Goal: Task Accomplishment & Management: Use online tool/utility

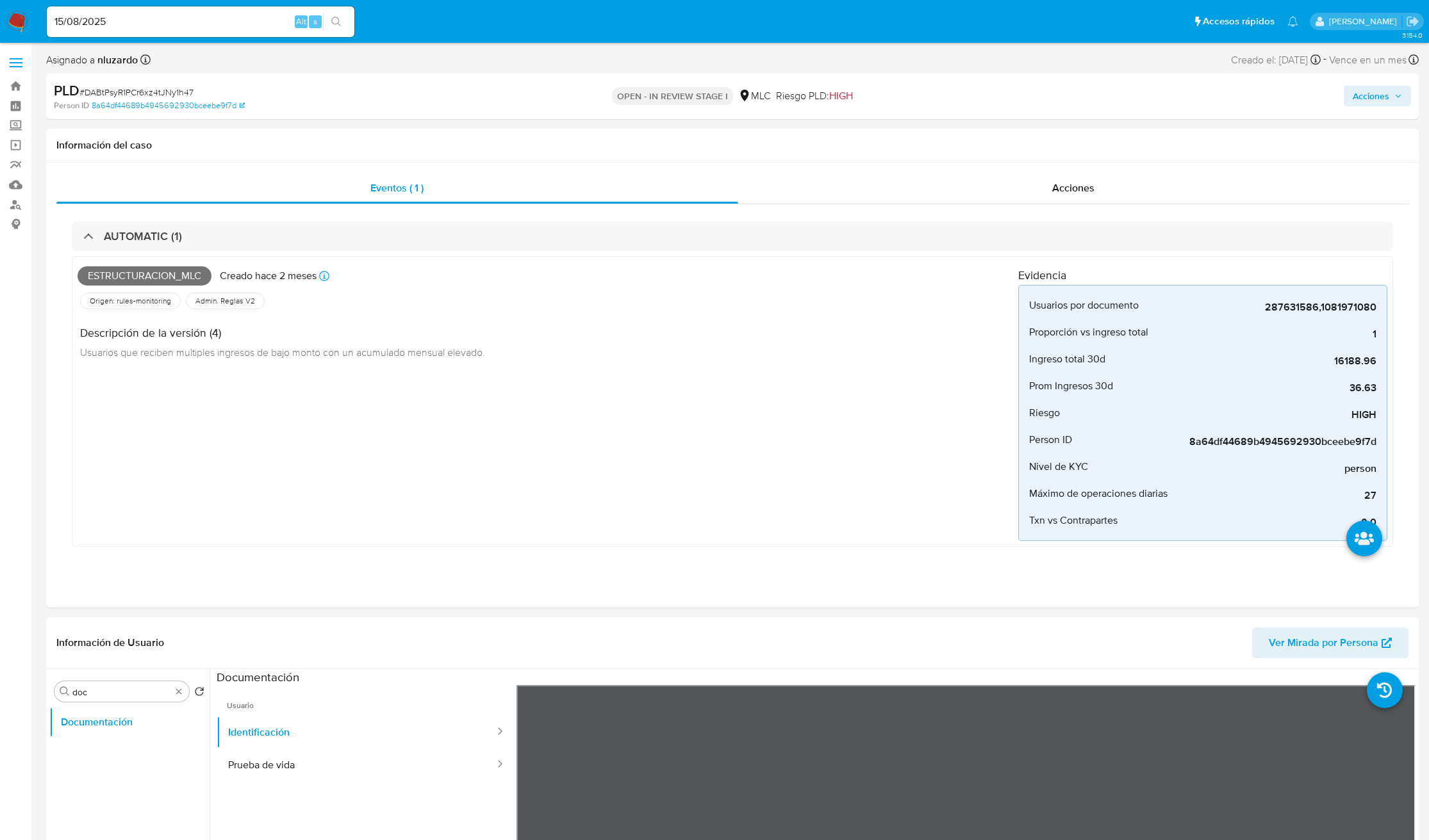
select select "10"
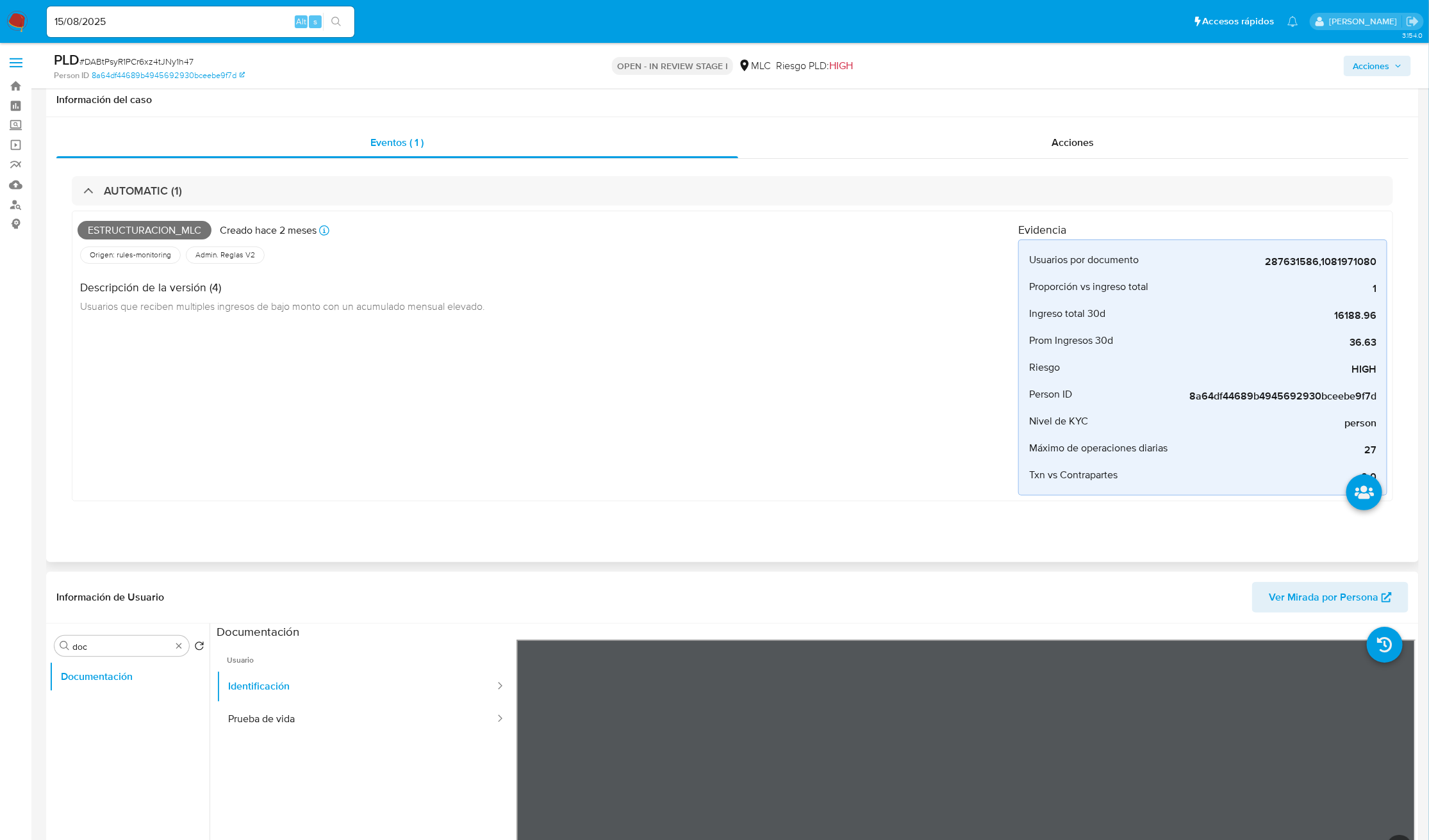
scroll to position [289, 0]
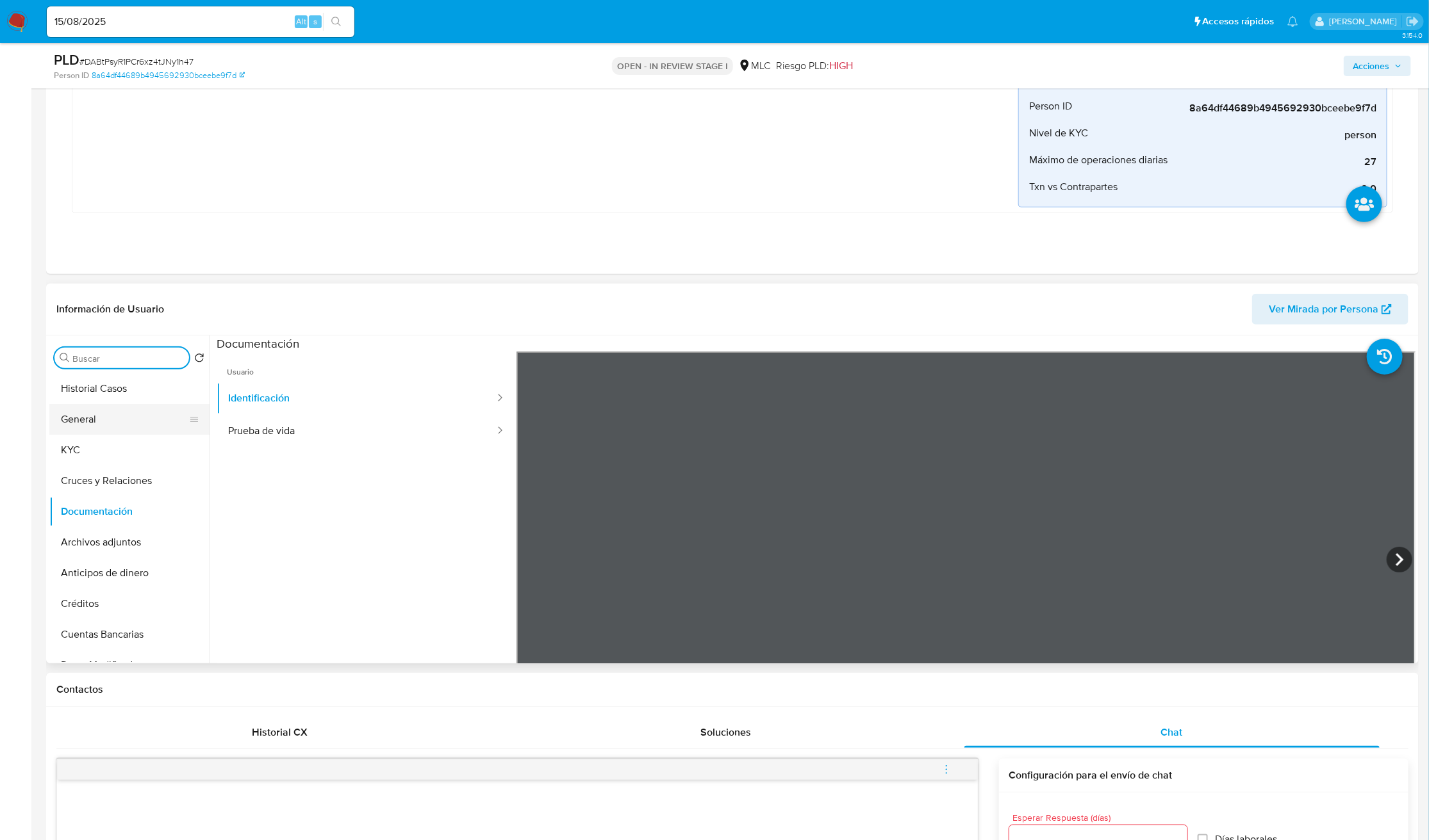
click at [103, 431] on button "General" at bounding box center [125, 419] width 150 height 31
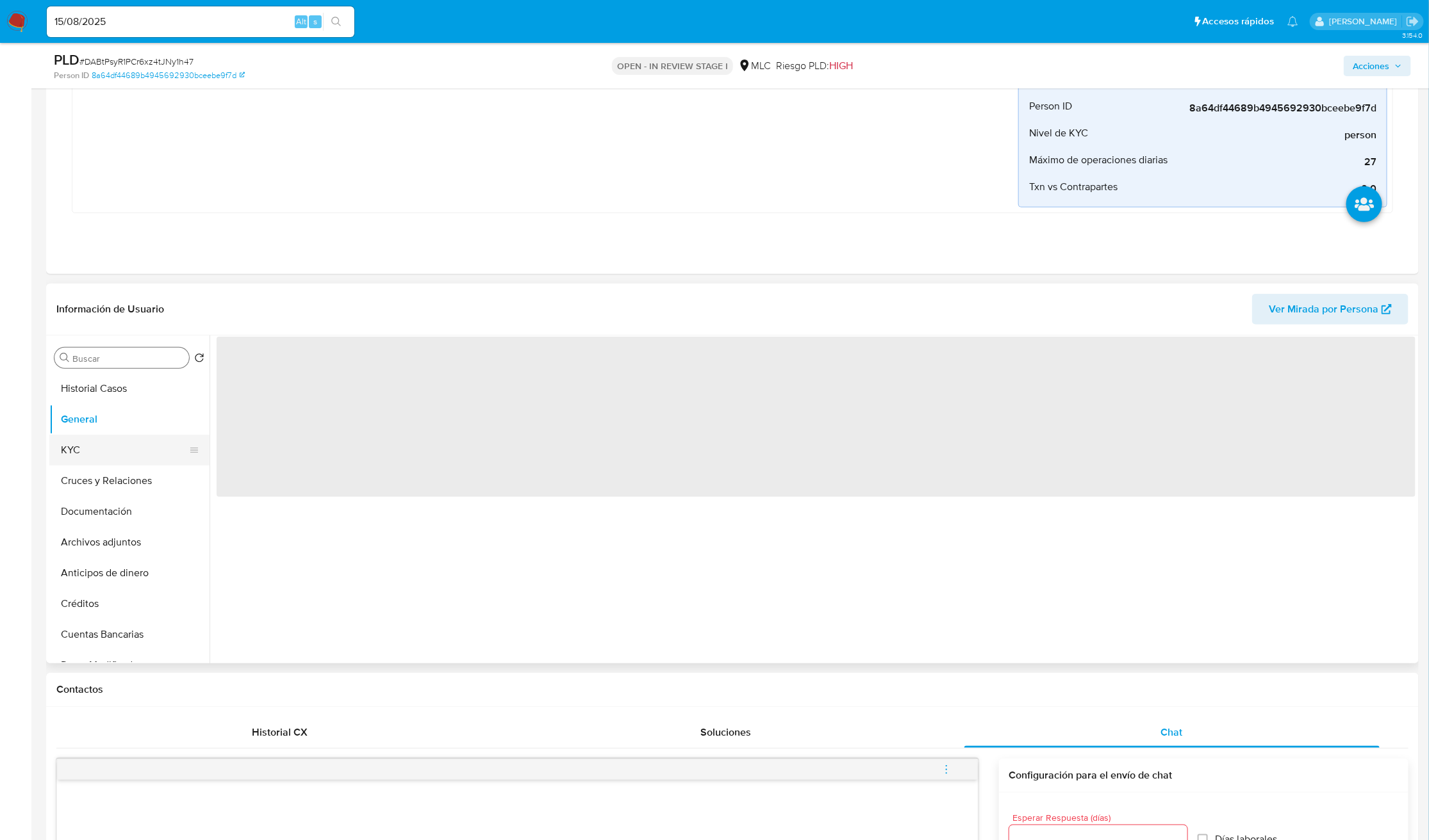
click at [101, 446] on button "KYC" at bounding box center [125, 450] width 150 height 31
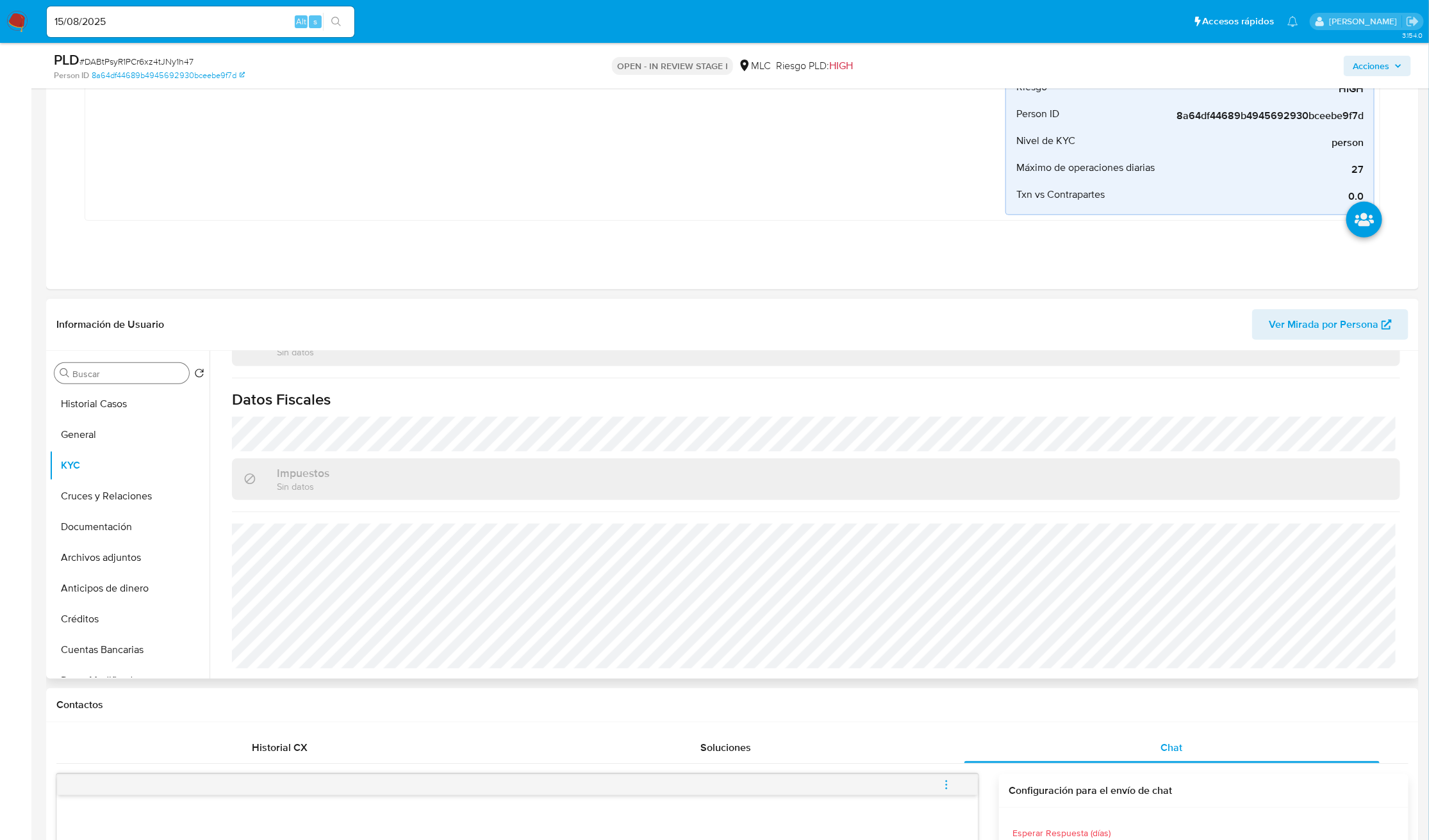
scroll to position [0, 0]
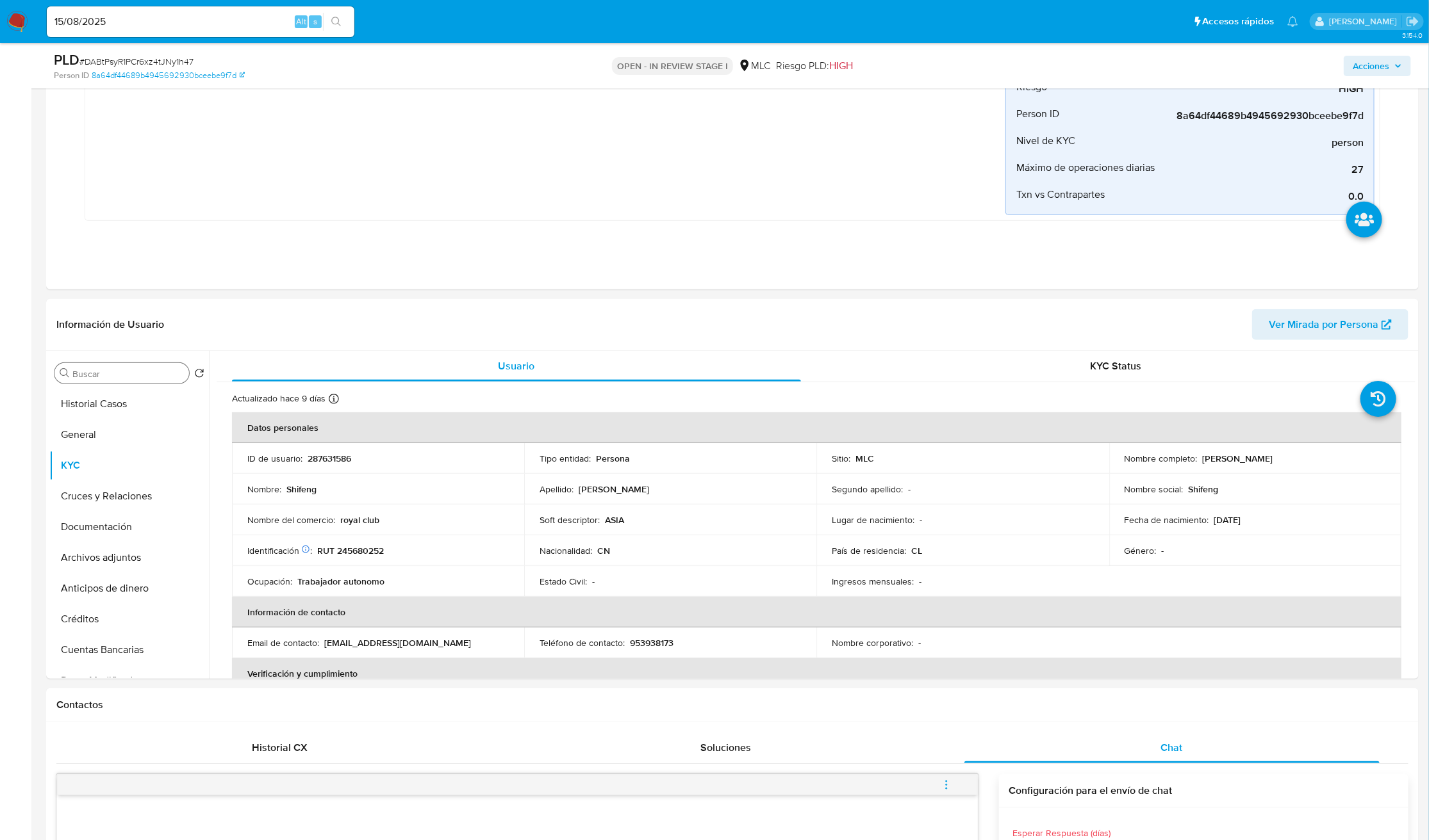
click at [131, 378] on input "doc" at bounding box center [127, 375] width 112 height 12
click at [106, 420] on button "KYC" at bounding box center [125, 403] width 150 height 31
click at [106, 431] on button "Direcciones" at bounding box center [125, 435] width 150 height 31
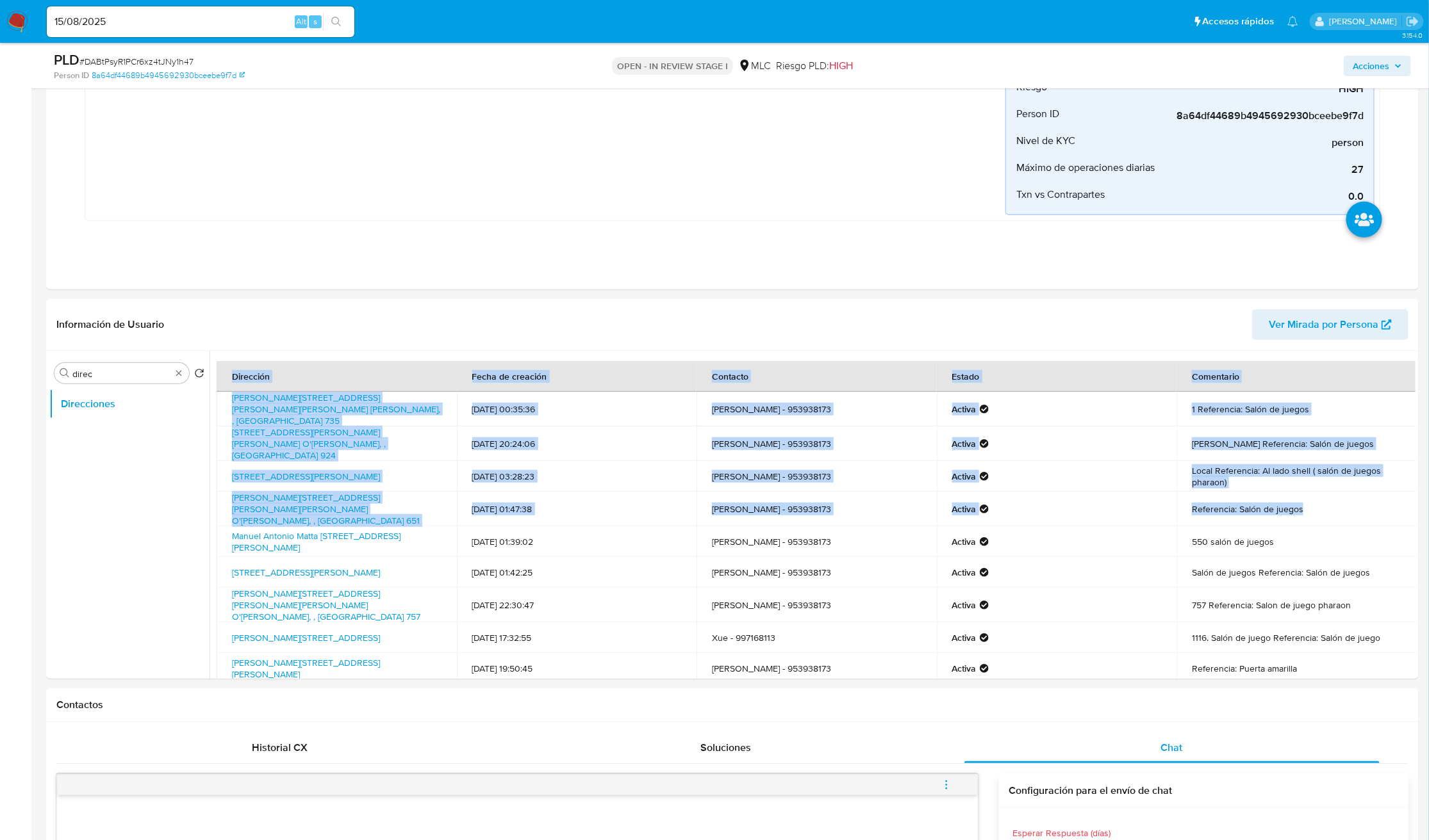
drag, startPoint x: 1315, startPoint y: 502, endPoint x: 137, endPoint y: 537, distance: 1178.5
click at [137, 537] on div "Buscar direc Volver al orden por defecto Direcciones Dirección Fecha de creació…" at bounding box center [732, 515] width 1366 height 328
click at [131, 537] on ul "Direcciones" at bounding box center [129, 533] width 160 height 289
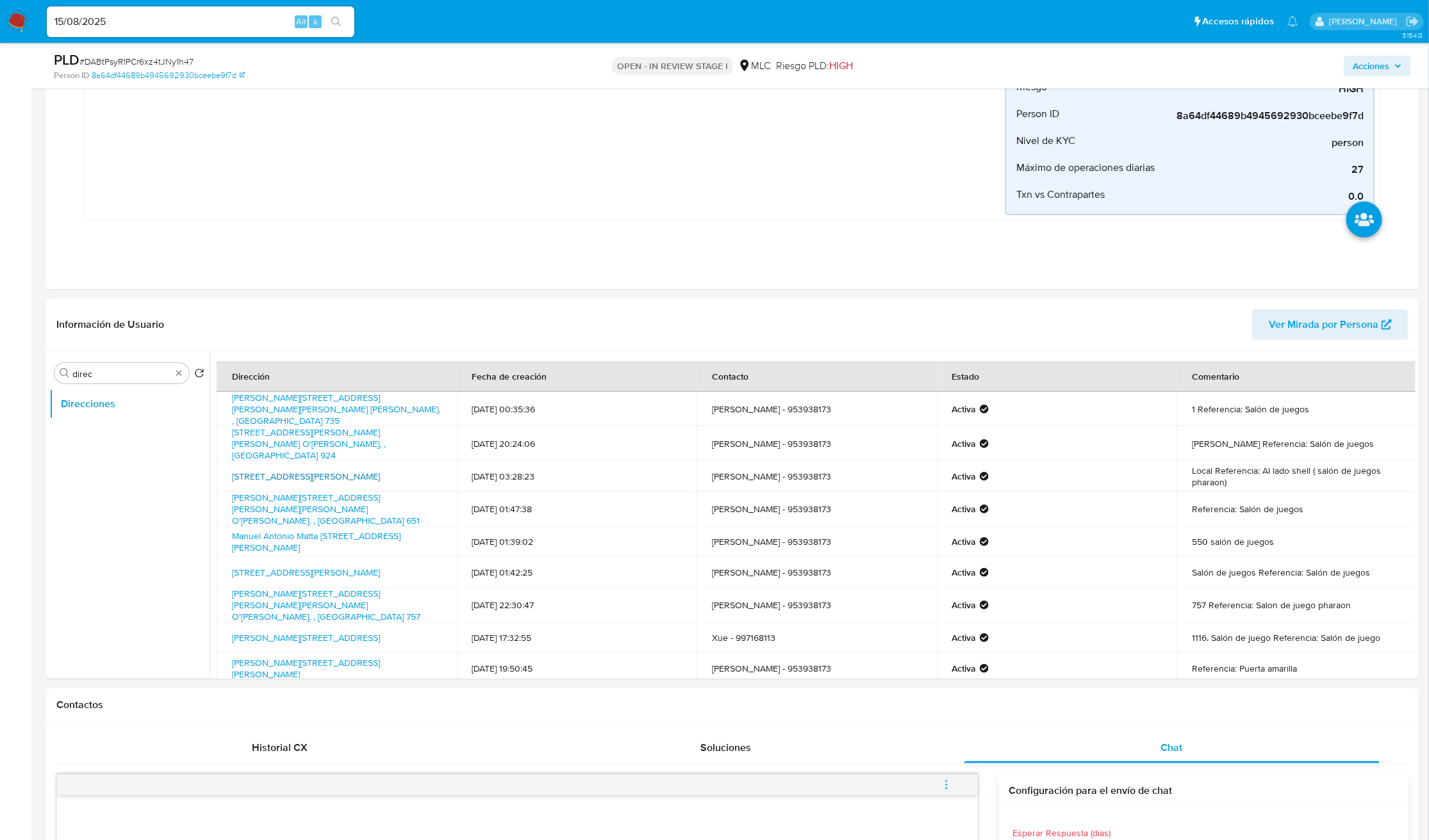
click at [266, 478] on link "Avenida Bernardino Bravo 54, Buin, Rm (metropolitana), , Chile 54" at bounding box center [306, 476] width 148 height 13
click at [316, 405] on link "Bernardo O'higgins 735, San Fernando, Libertador B. O'higgins, , Chile 735" at bounding box center [336, 409] width 209 height 36
click at [263, 498] on link "Bernardo O'higgins 651, San Fernando, Libertador B. O'higgins, , Chile 651" at bounding box center [326, 509] width 188 height 36
click at [124, 372] on input "direc" at bounding box center [122, 375] width 99 height 12
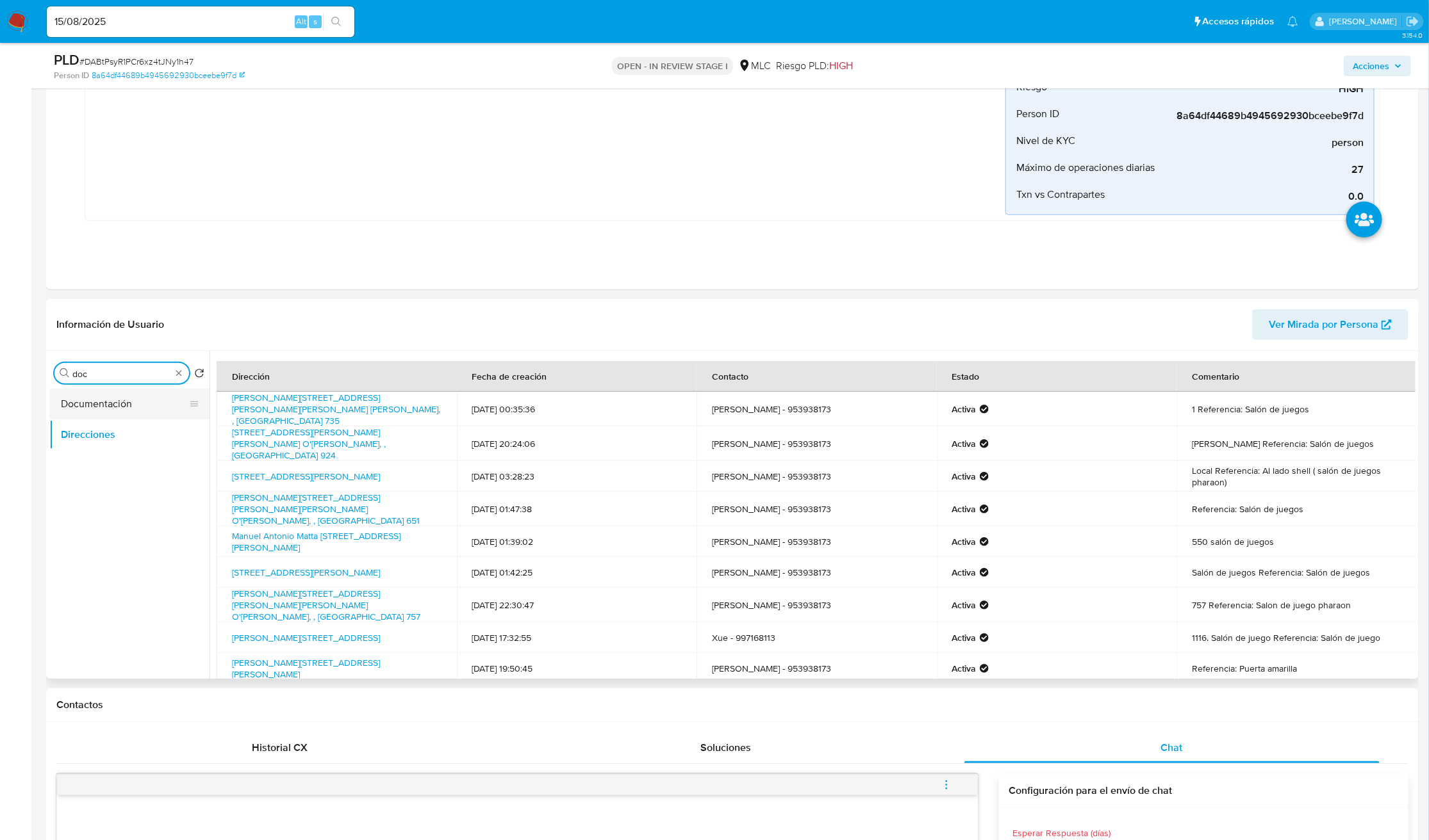
click at [116, 403] on button "Documentación" at bounding box center [125, 403] width 150 height 31
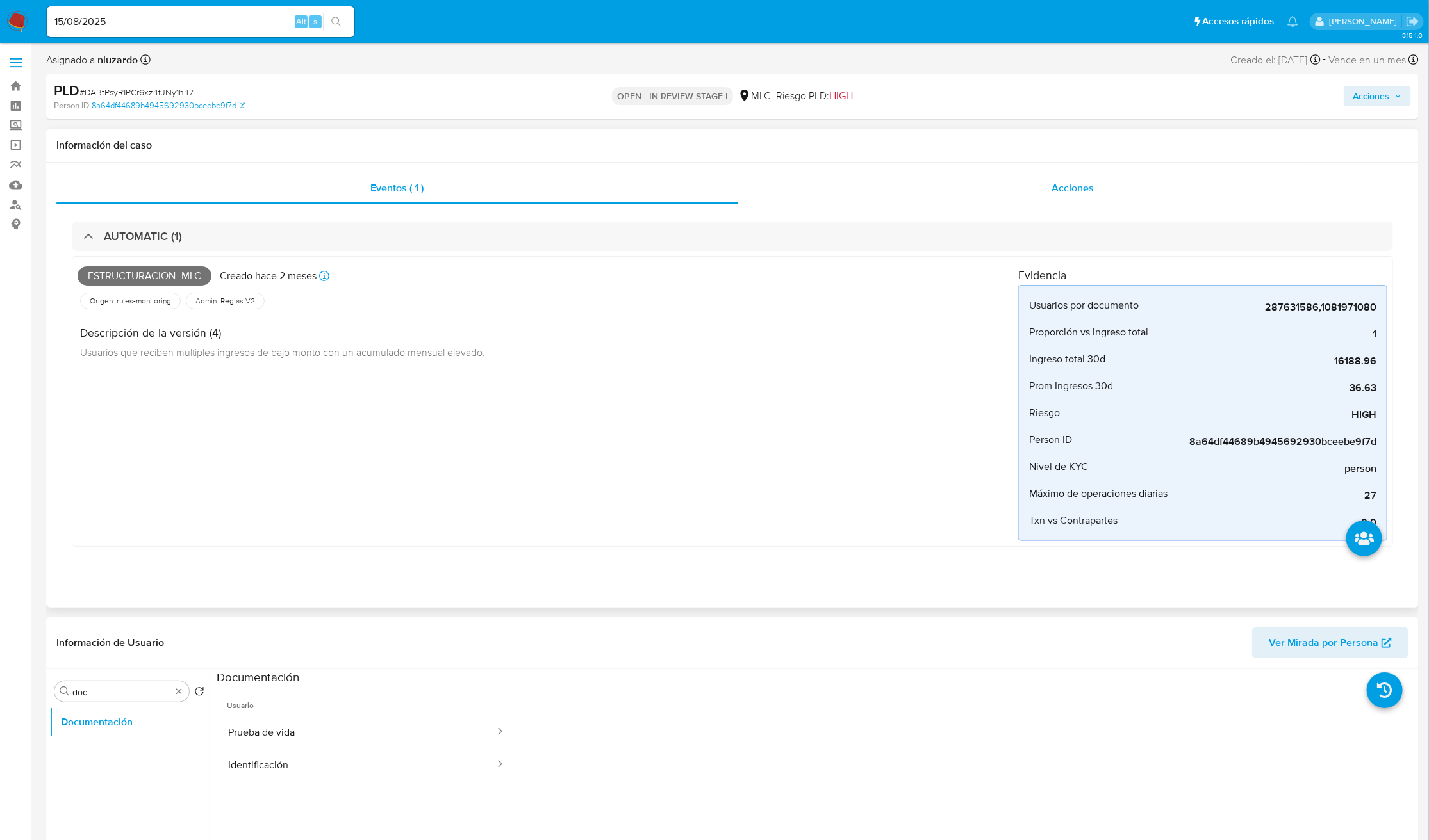
click at [976, 177] on div "Acciones" at bounding box center [1073, 188] width 671 height 31
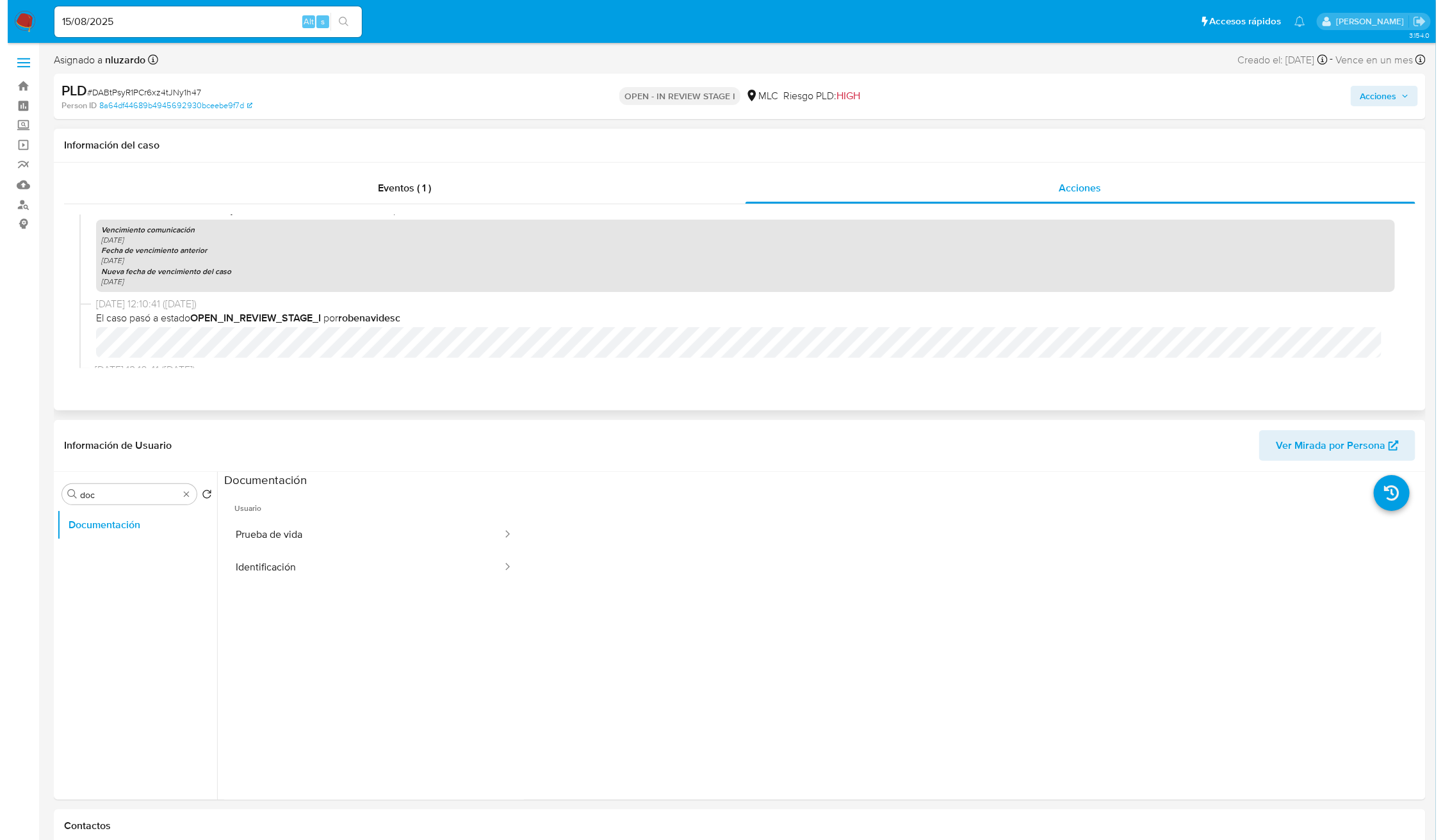
scroll to position [440, 0]
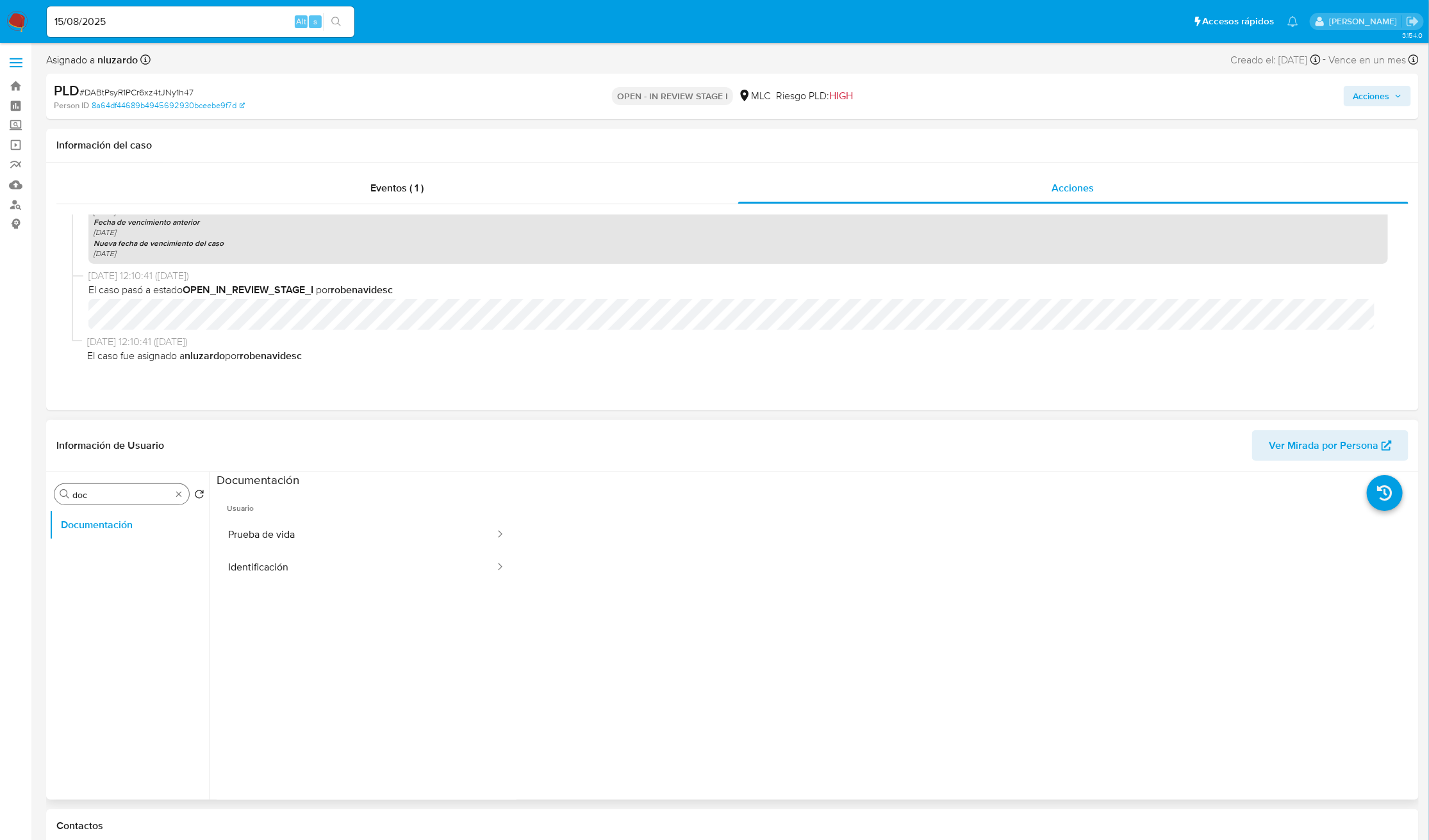
click at [141, 490] on input "doc" at bounding box center [122, 495] width 99 height 12
type input "AD"
click at [130, 553] on button "Archivos adjuntos" at bounding box center [125, 555] width 150 height 31
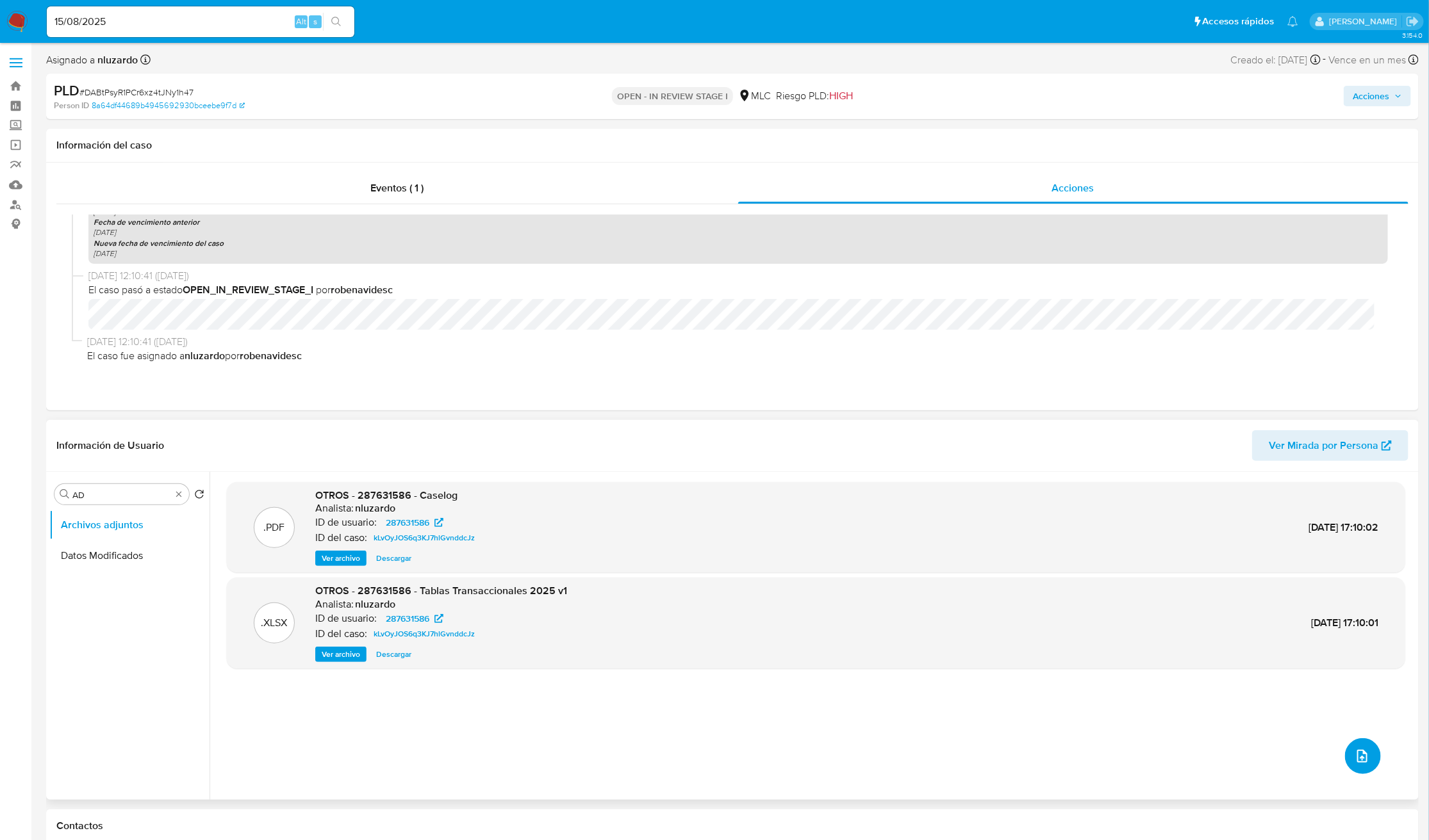
click at [1358, 752] on icon "upload-file" at bounding box center [1362, 757] width 16 height 16
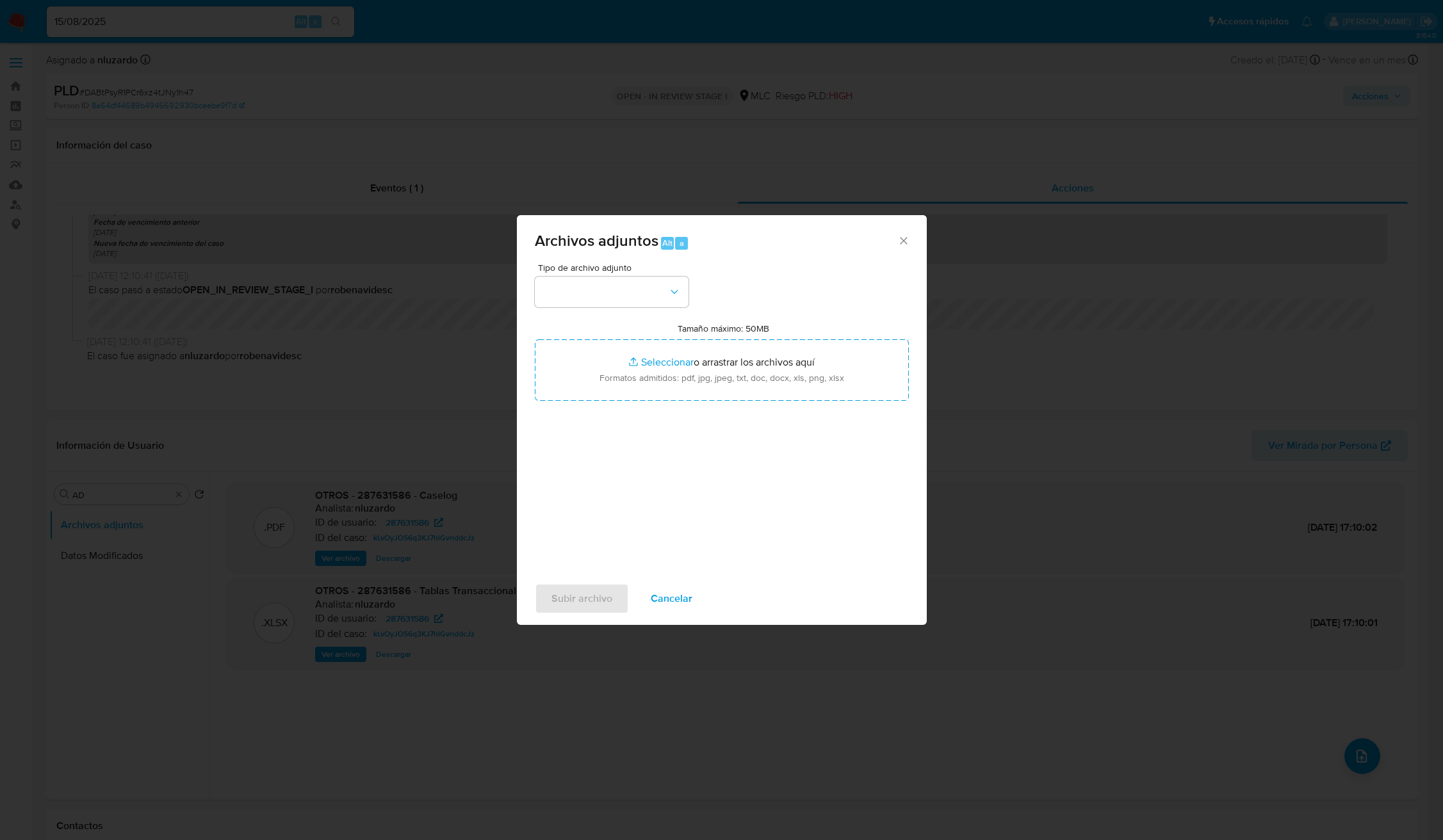
click at [1144, 699] on div "Archivos adjuntos Alt a Tipo de archivo adjunto Tamaño máximo: 50MB Seleccionar…" at bounding box center [722, 420] width 1443 height 840
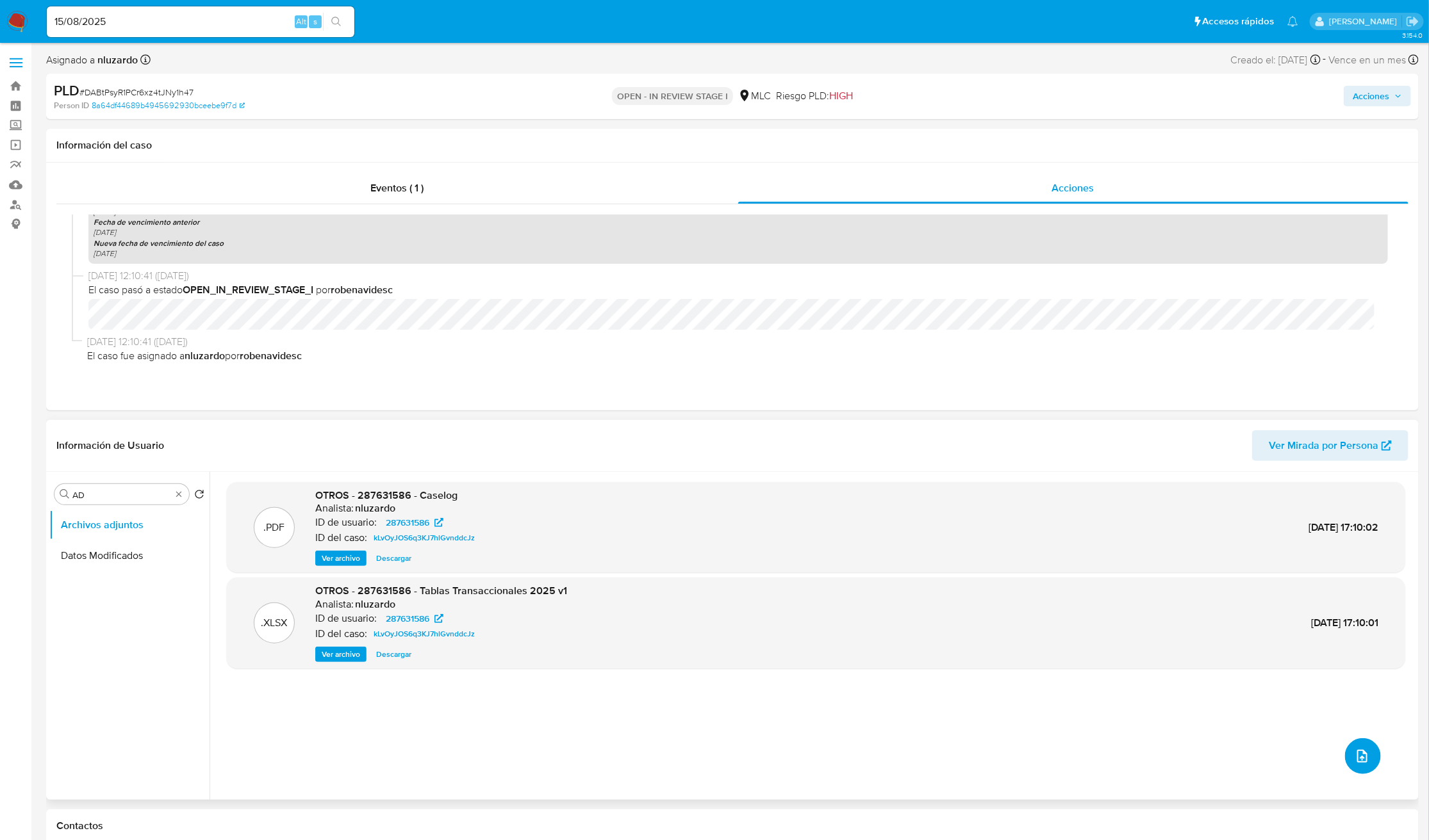
click at [1369, 756] on button "upload-file" at bounding box center [1363, 756] width 36 height 36
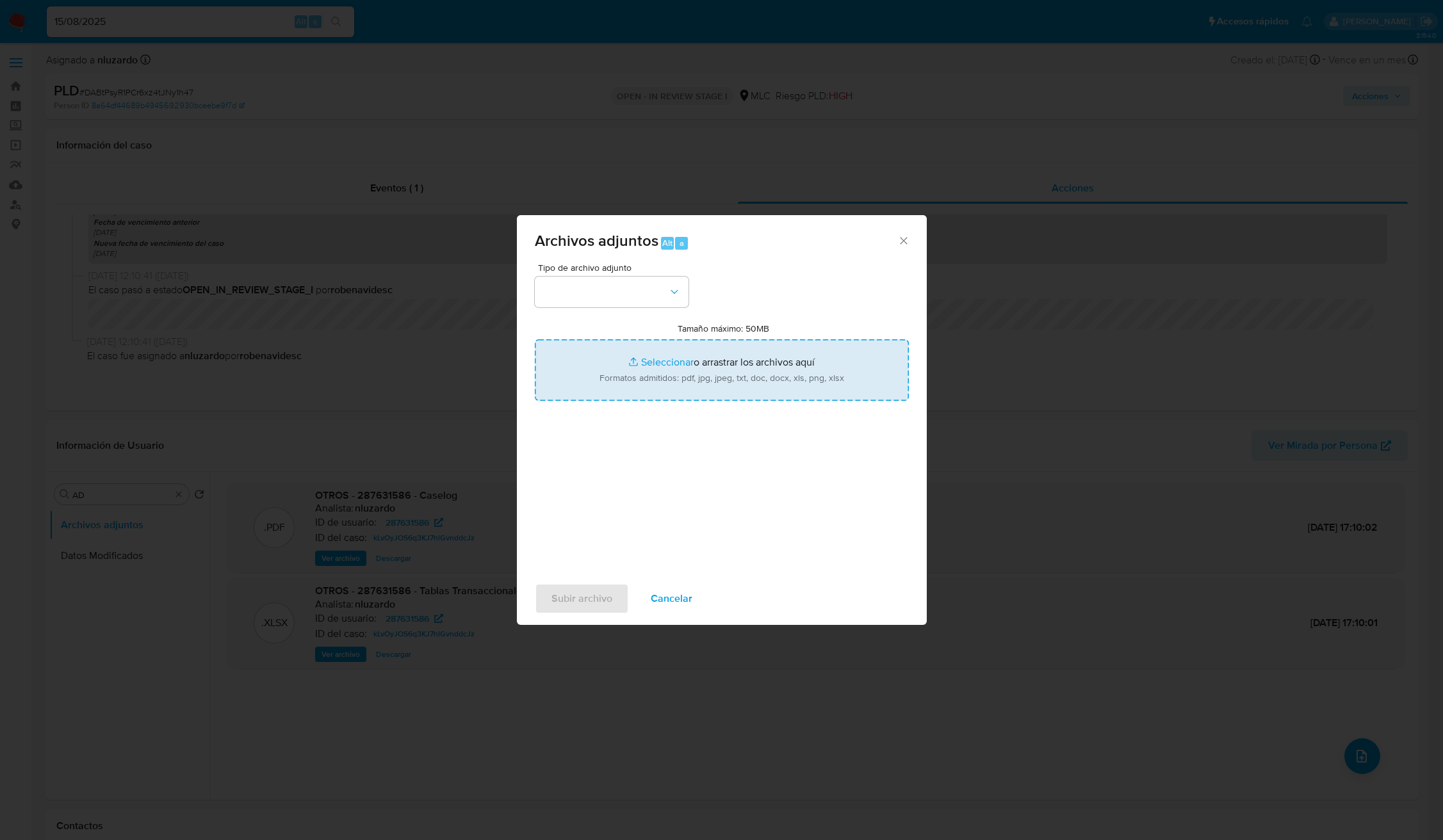
type input "C:\fakepath\287631586 v2 - Tablas Transaccionales 2025 v1.2.xlsx"
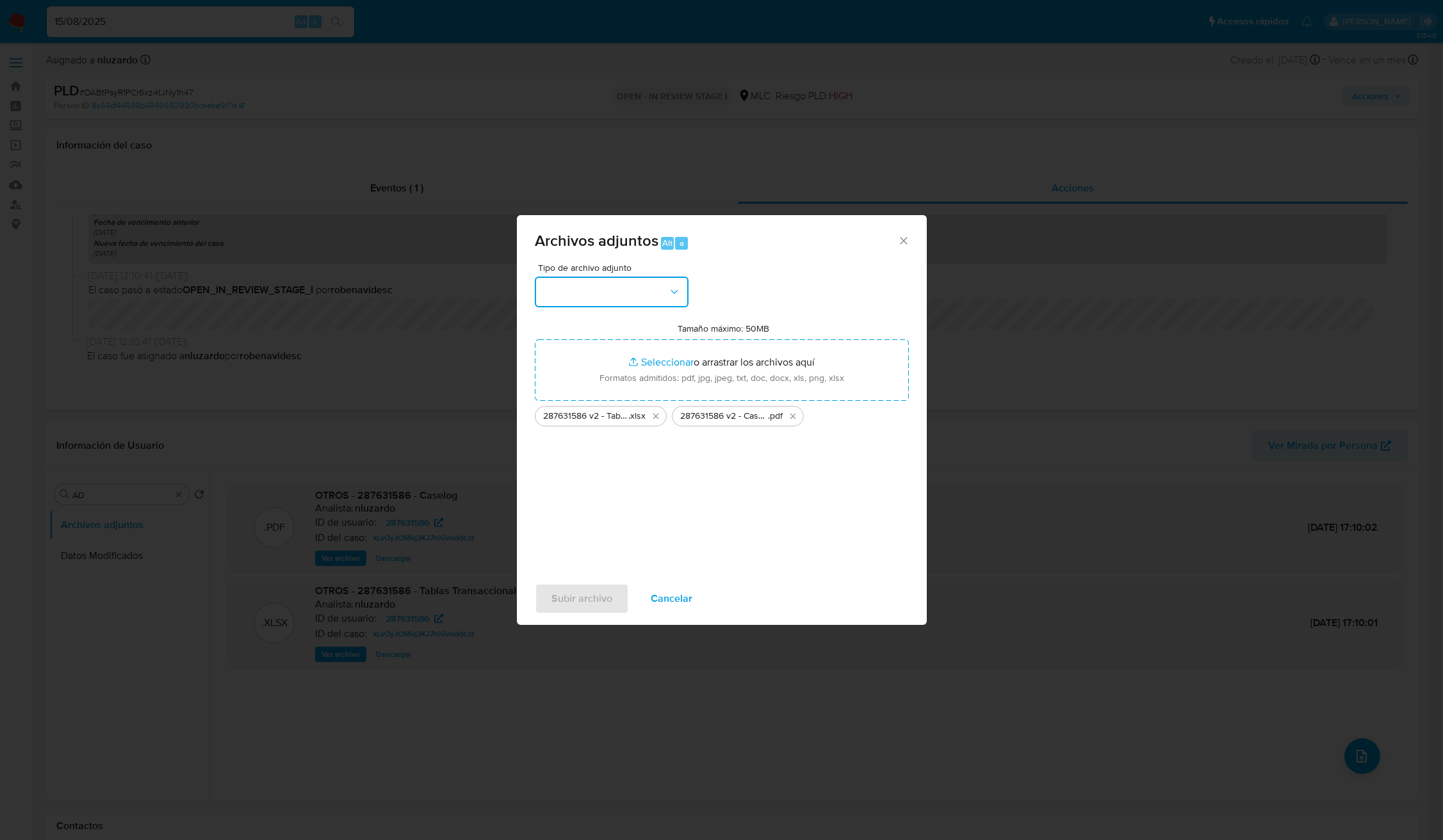
click at [663, 301] on button "button" at bounding box center [612, 292] width 154 height 31
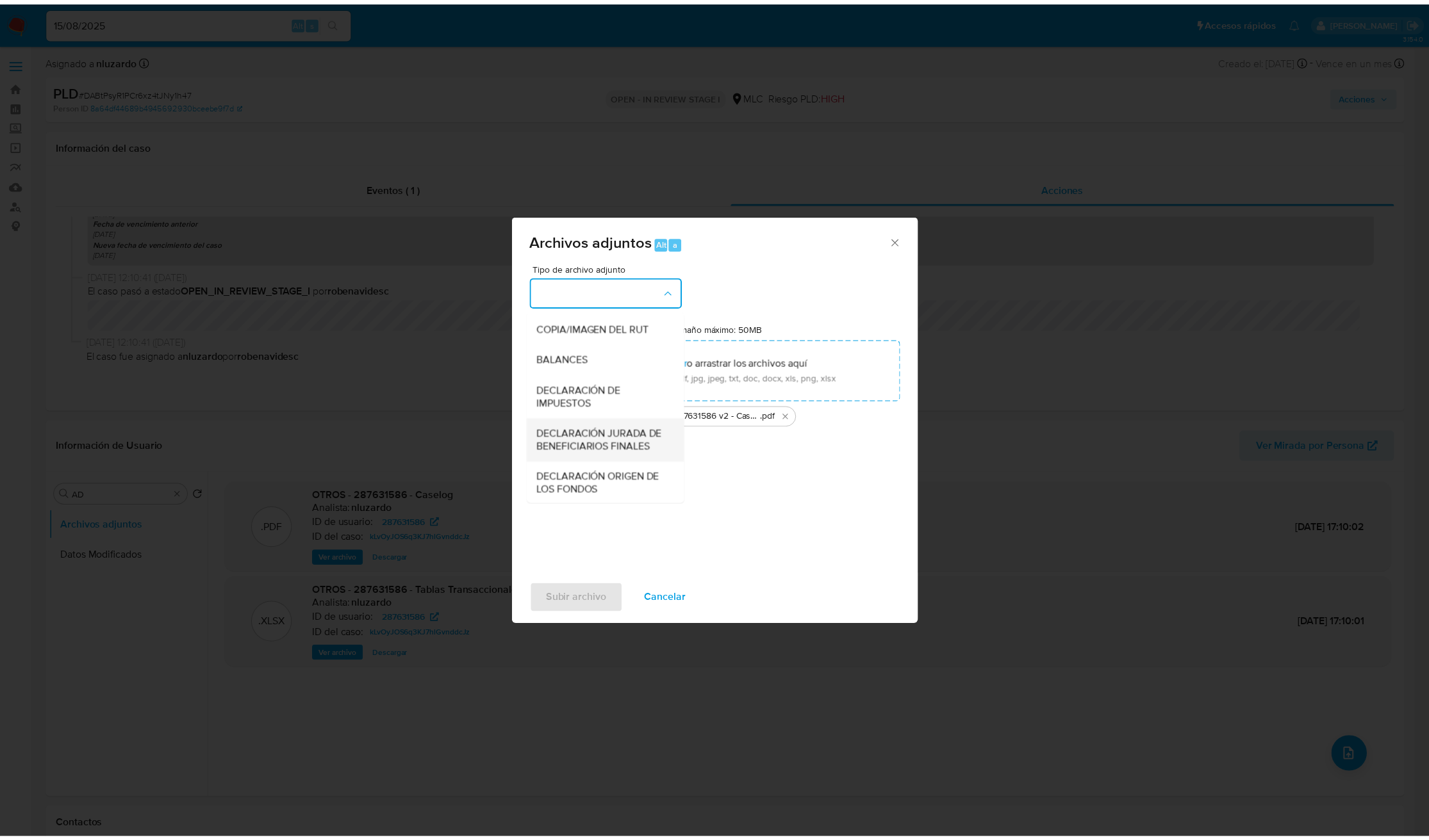
scroll to position [148, 0]
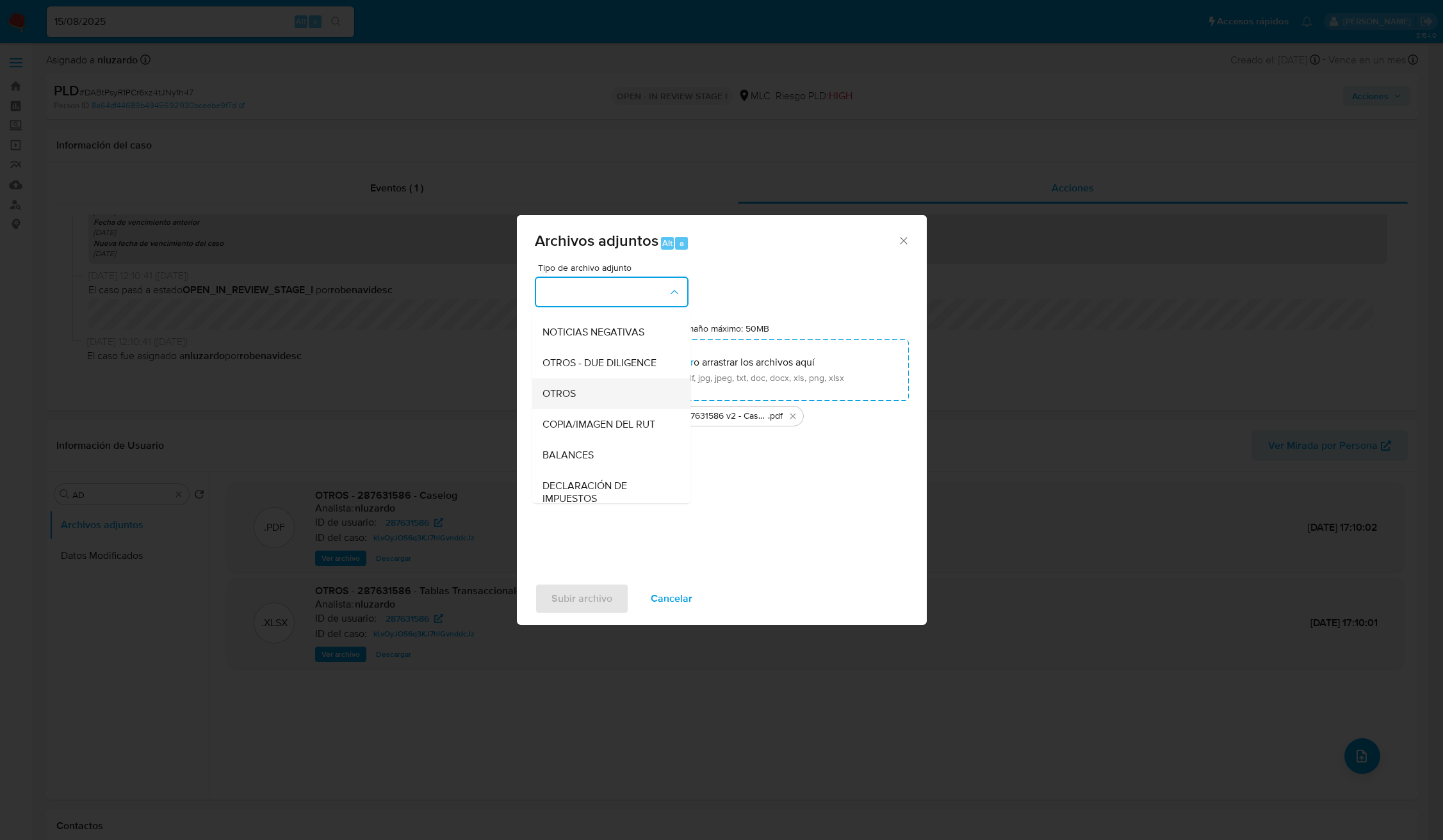
click at [614, 408] on div "OTROS" at bounding box center [607, 393] width 130 height 31
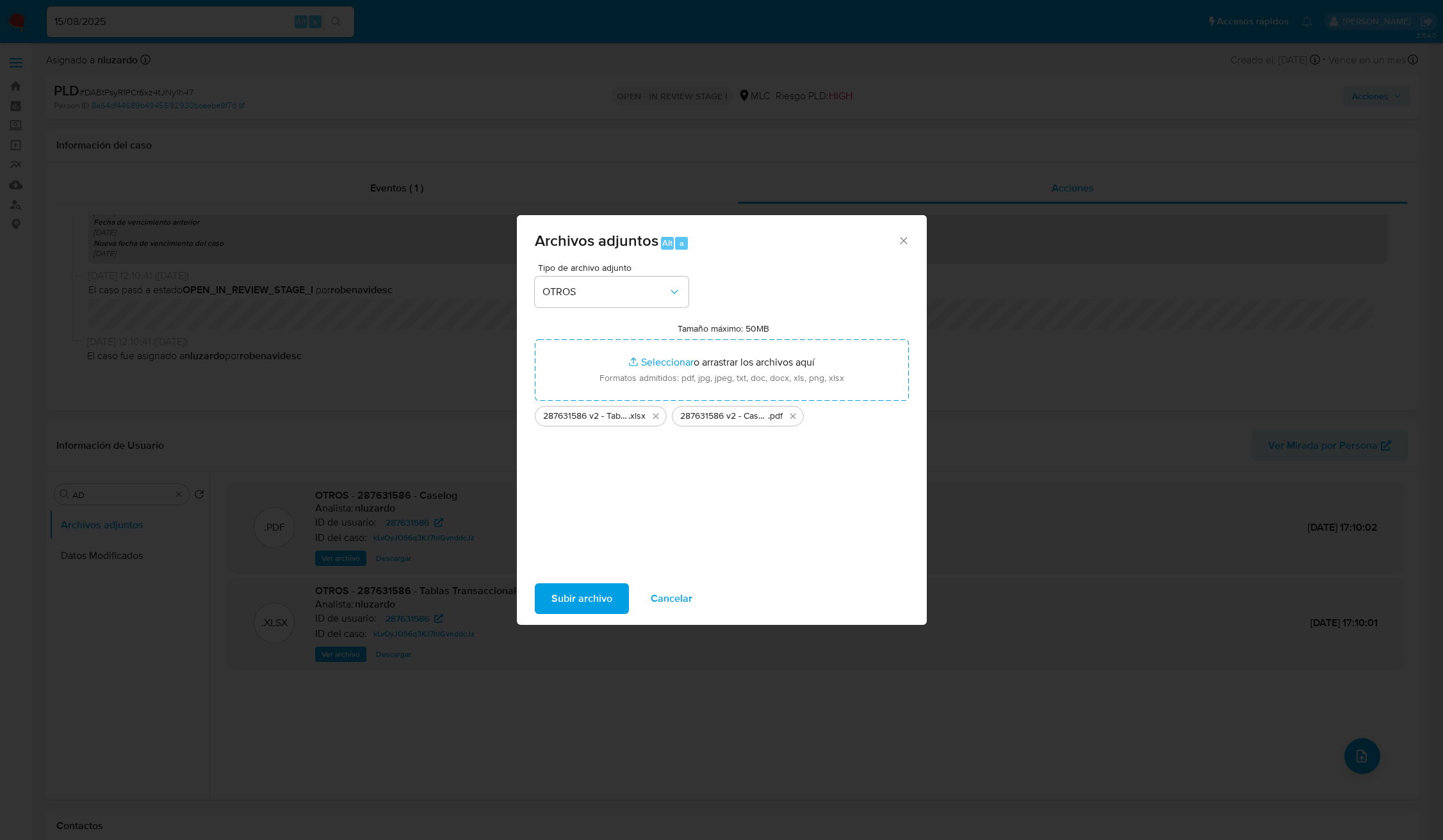
click at [587, 602] on span "Subir archivo" at bounding box center [582, 599] width 61 height 29
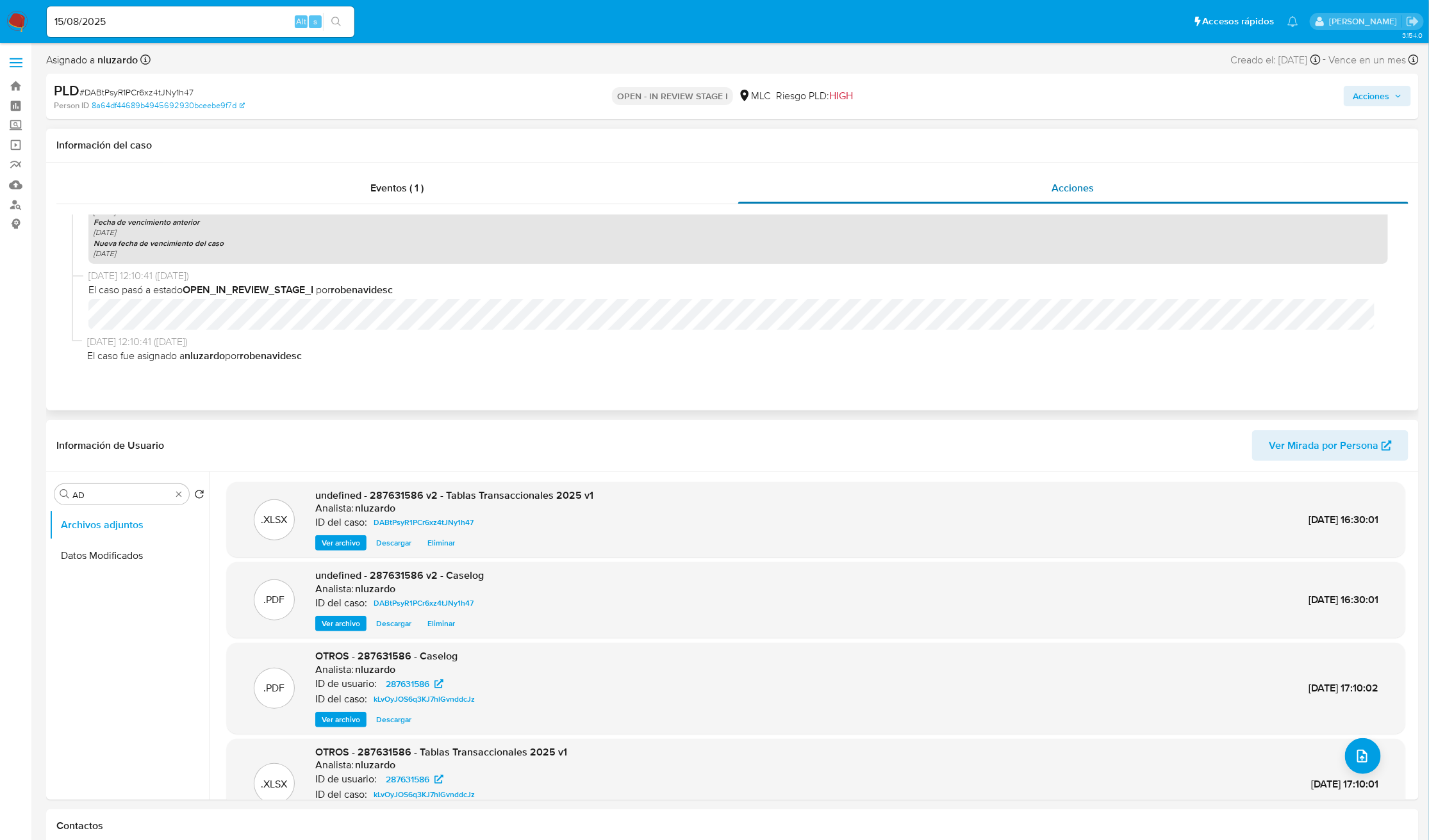
click at [1039, 193] on div "Acciones" at bounding box center [1073, 188] width 671 height 31
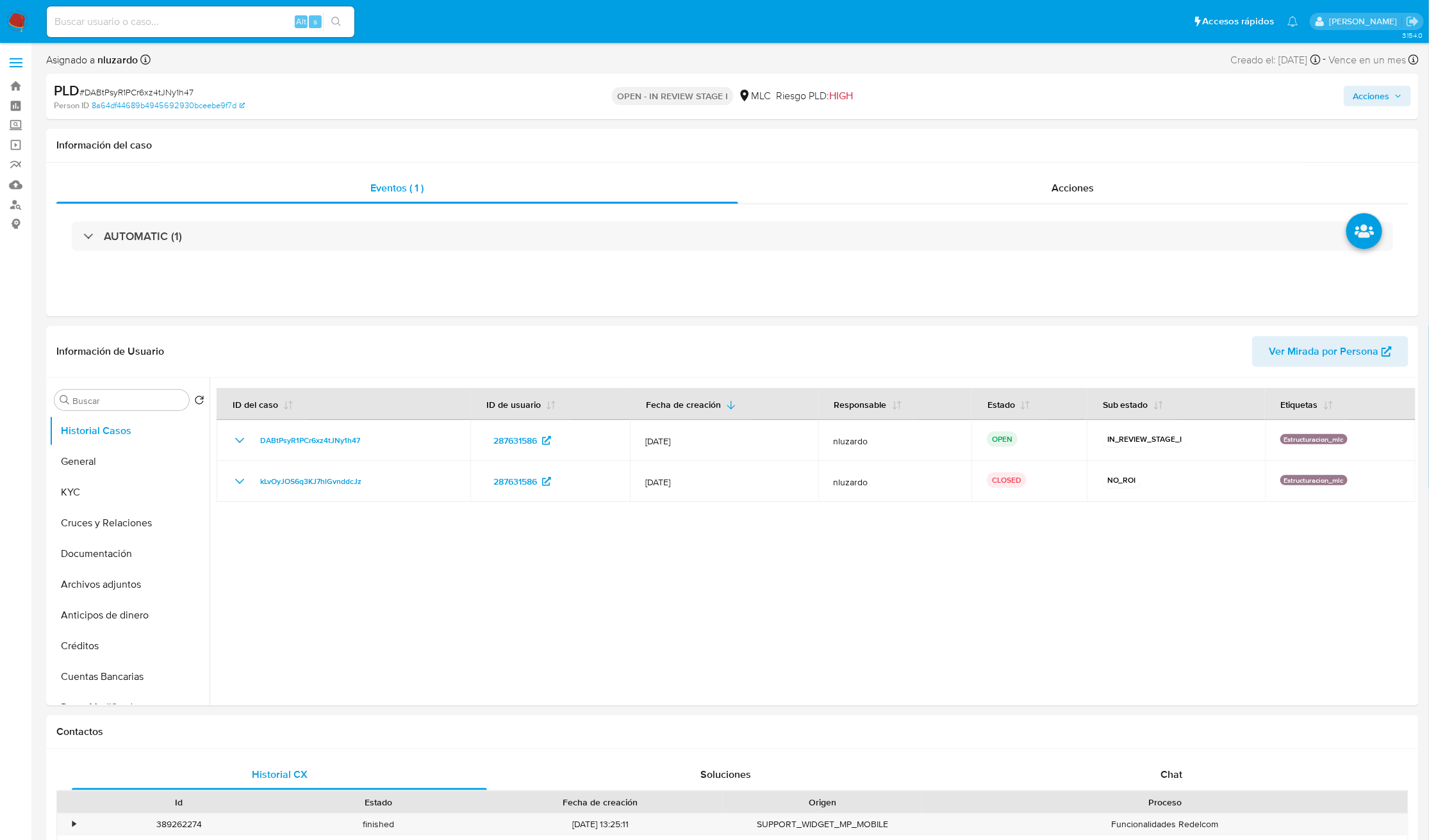
select select "10"
click at [1010, 172] on div "Eventos ( 1 ) Acciones AUTOMATIC (1)" at bounding box center [732, 240] width 1373 height 154
click at [1014, 180] on div "Acciones" at bounding box center [1073, 188] width 671 height 31
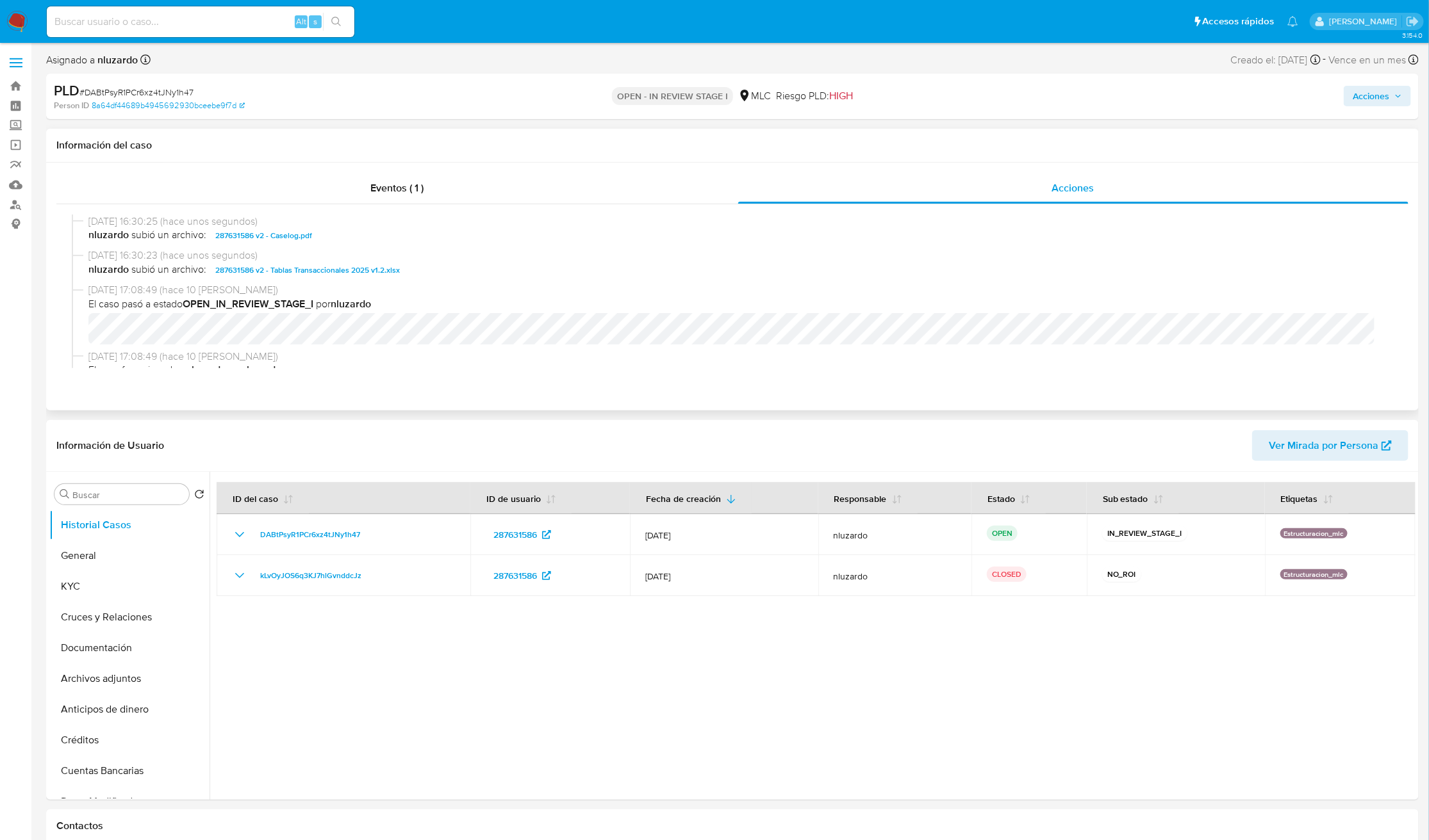
click at [339, 241] on span "nluzardo subió un archivo: 287631586 v2 - Caselog.pdf" at bounding box center [737, 236] width 1300 height 16
copy span "287631586 v2 - Caselog.pdf"
click at [1363, 107] on div "Acciones" at bounding box center [1186, 96] width 449 height 30
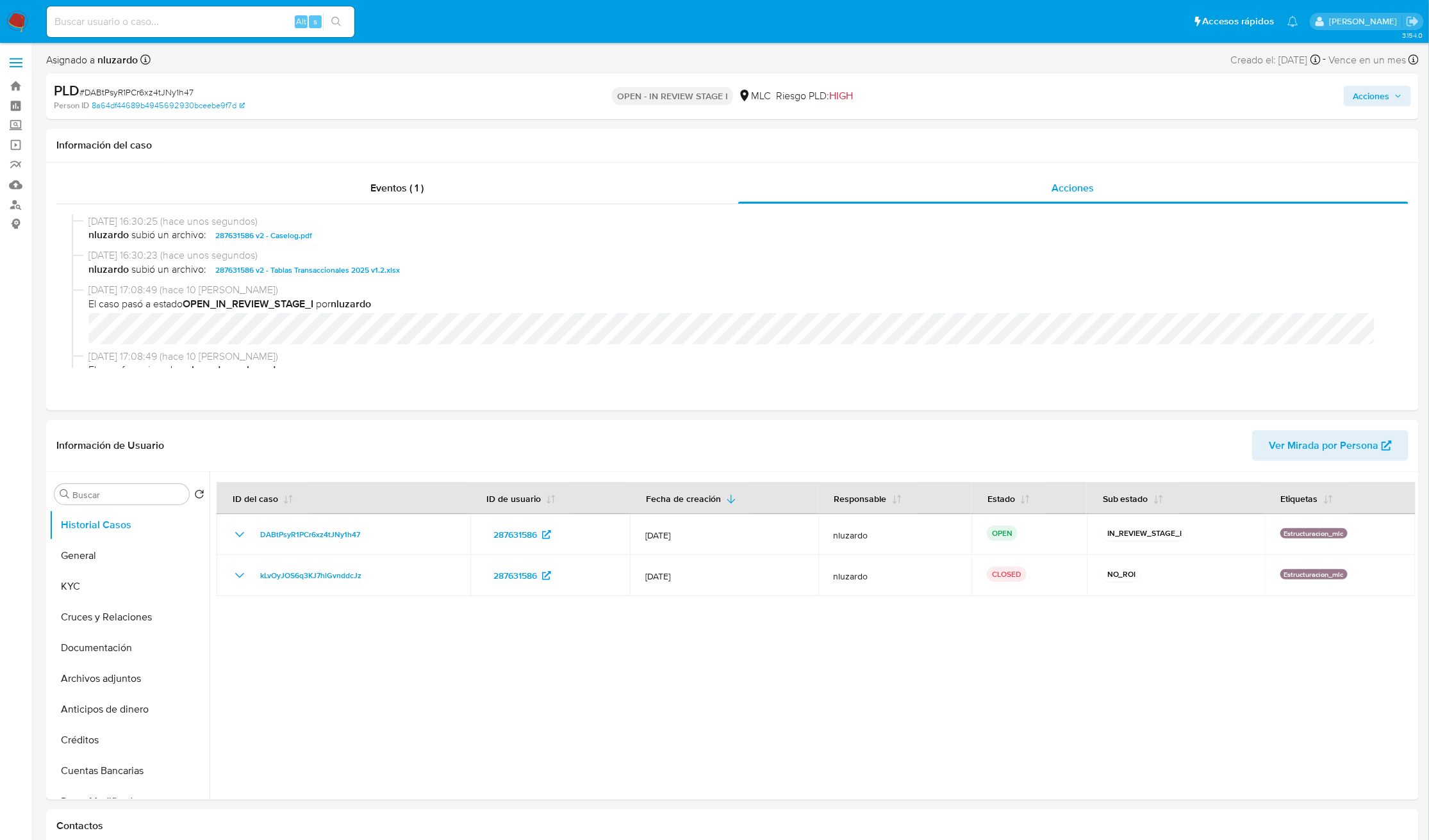
click at [1365, 99] on span "Acciones" at bounding box center [1370, 96] width 37 height 21
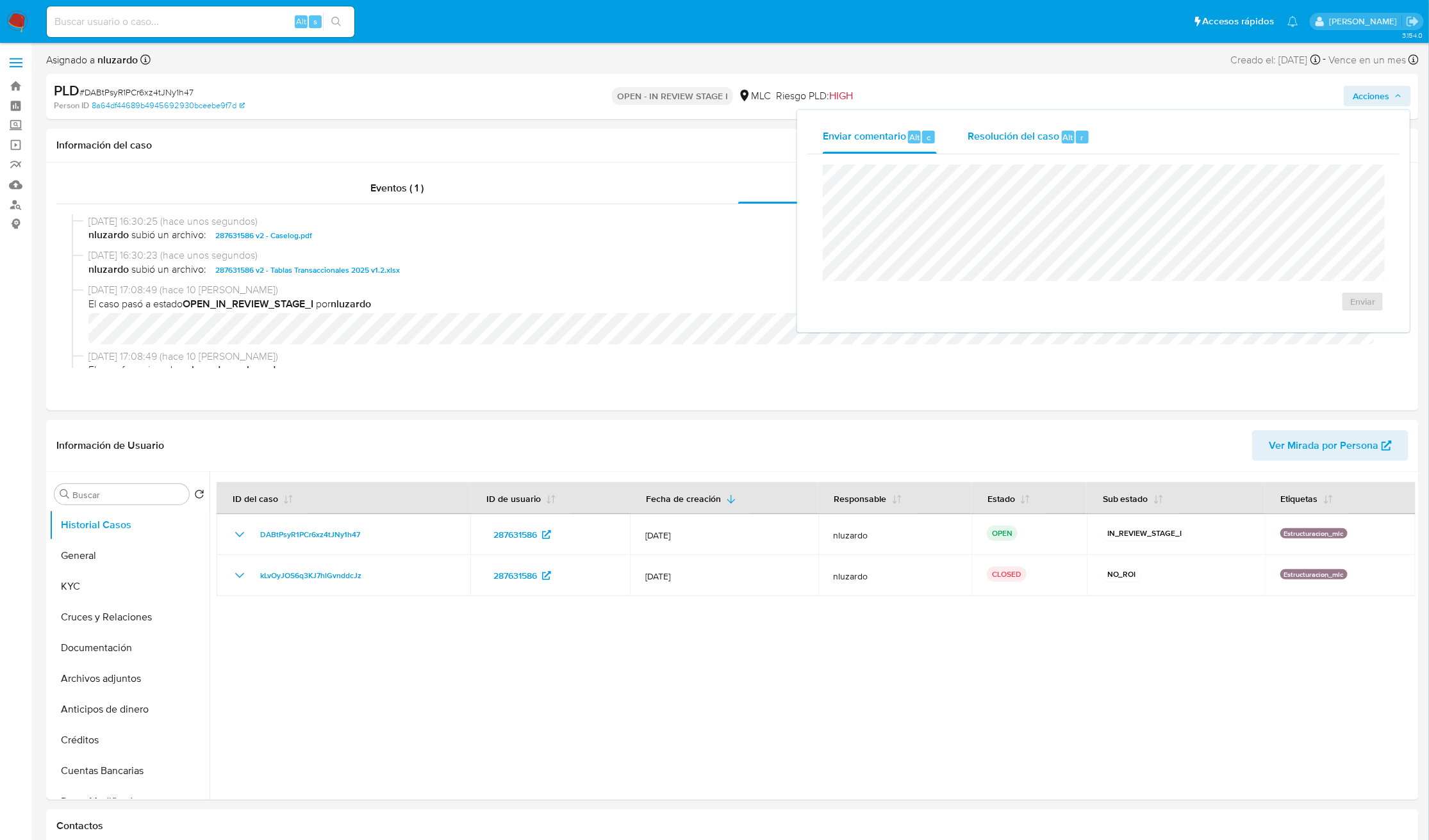
click at [1044, 140] on span "Resolución del caso" at bounding box center [1013, 136] width 92 height 15
click at [1222, 313] on span "No ROI" at bounding box center [1219, 314] width 63 height 29
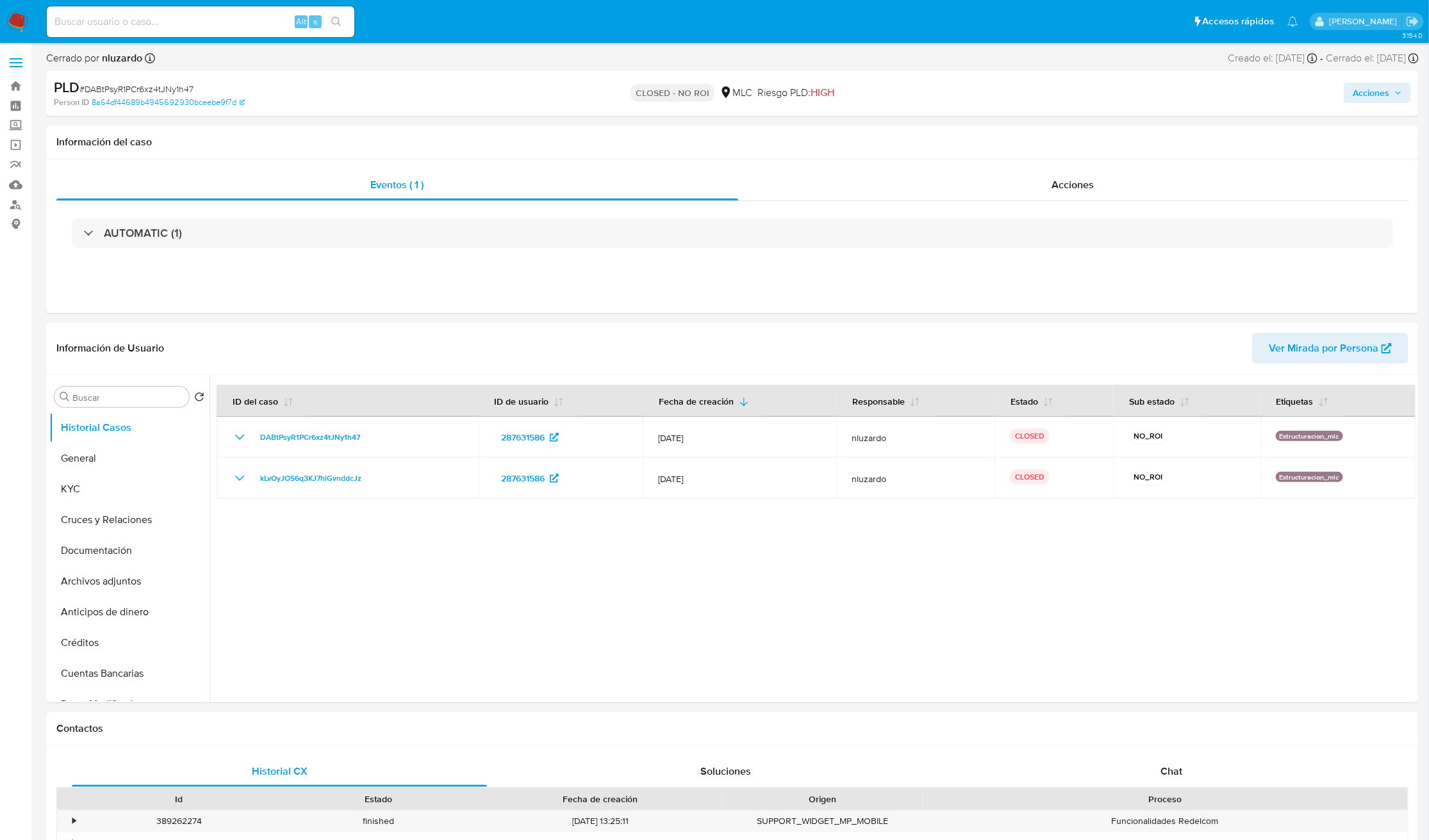
select select "10"
